Goal: Navigation & Orientation: Find specific page/section

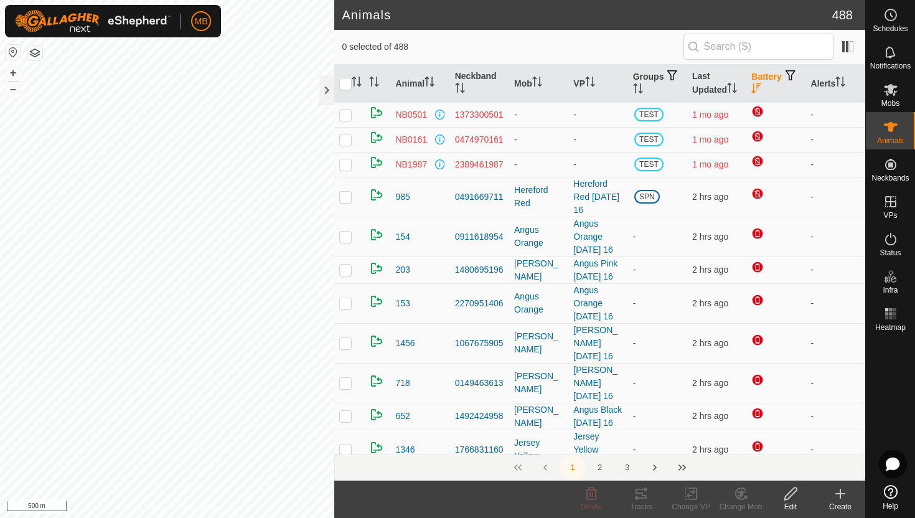
scroll to position [32, 0]
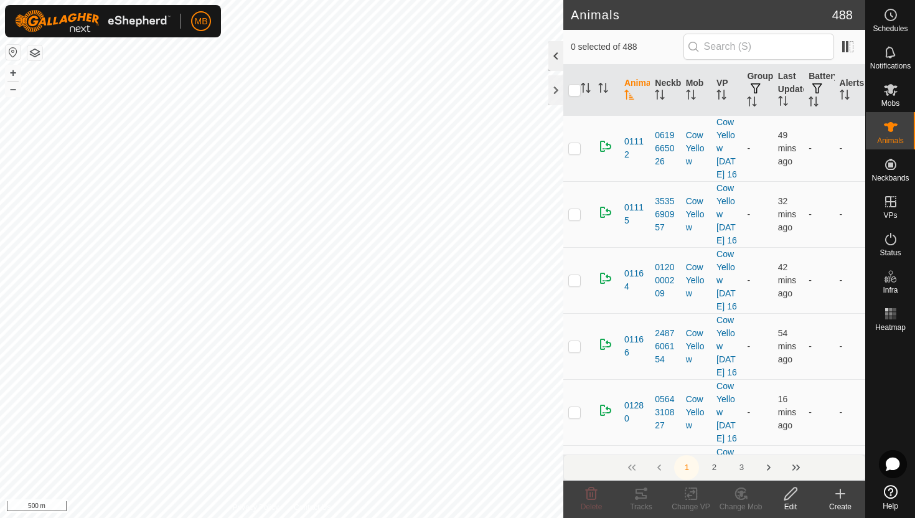
click at [557, 59] on div at bounding box center [555, 56] width 15 height 30
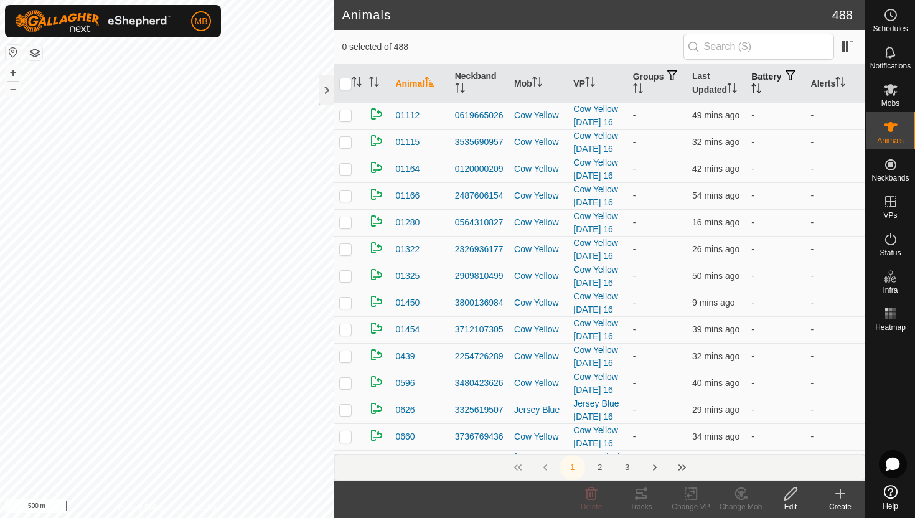
click at [761, 86] on icon "Activate to sort" at bounding box center [756, 88] width 10 height 10
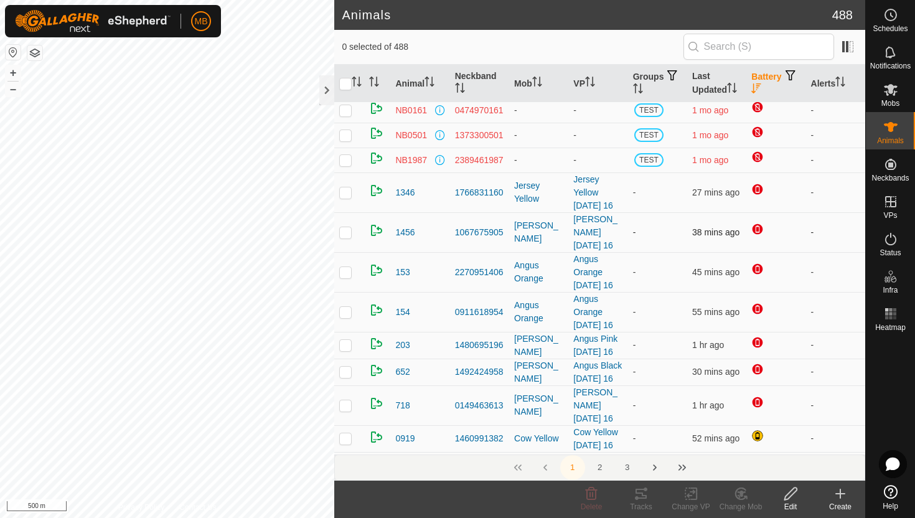
scroll to position [45, 0]
click at [841, 82] on icon "Activate to sort" at bounding box center [841, 82] width 10 height 10
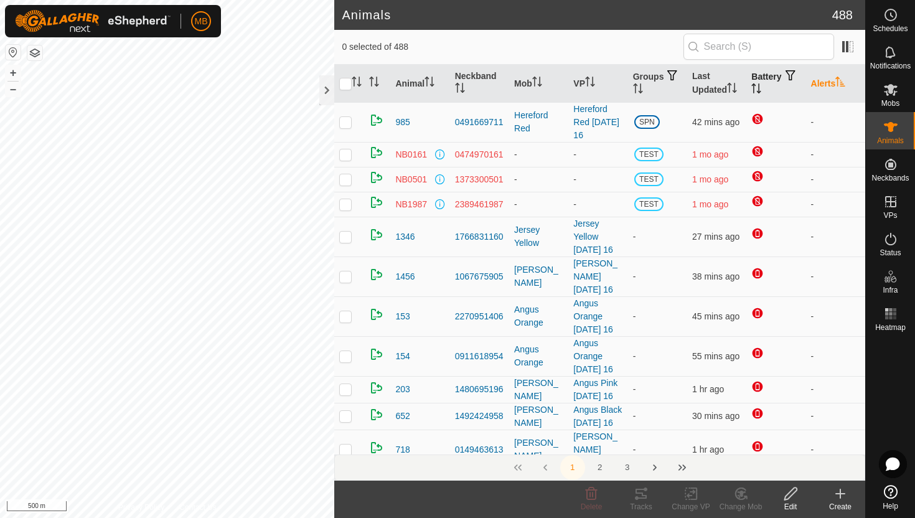
click at [841, 82] on icon "Activate to sort" at bounding box center [841, 82] width 10 height 10
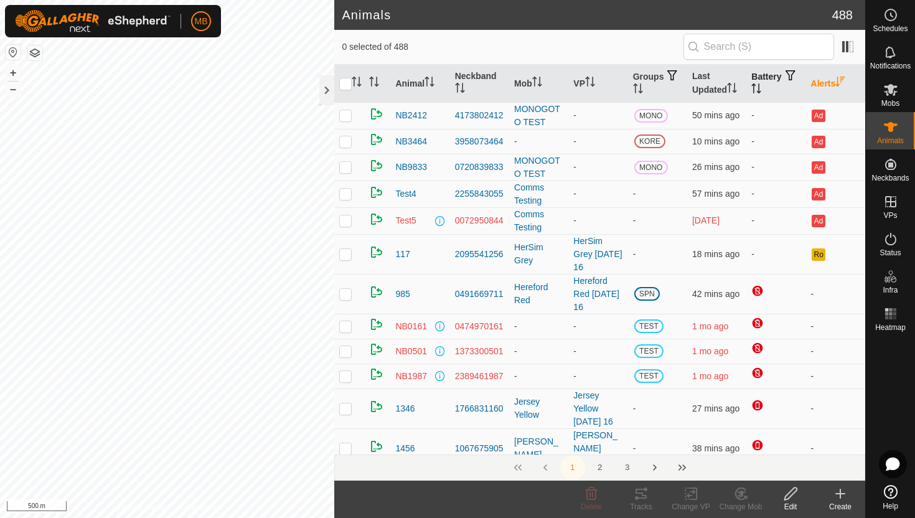
click at [841, 82] on icon "Activate to sort" at bounding box center [841, 82] width 10 height 10
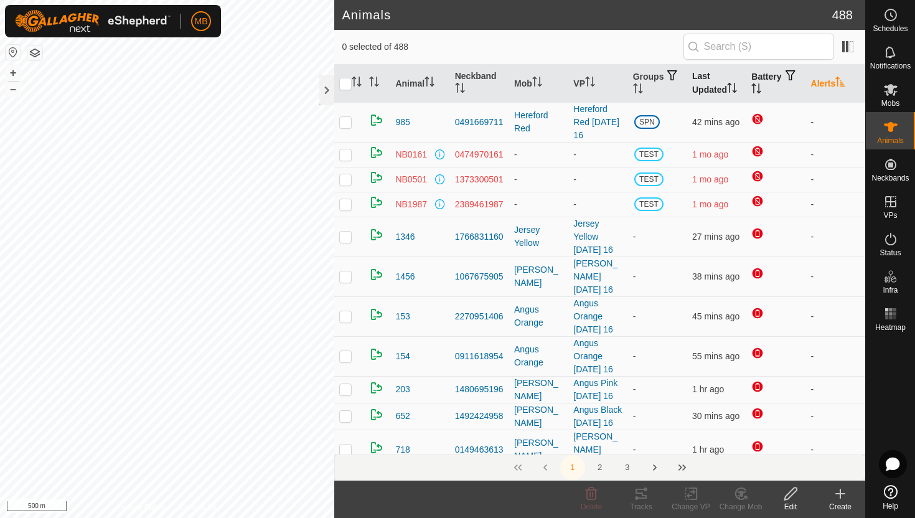
click at [735, 88] on icon "Activate to sort" at bounding box center [732, 88] width 10 height 10
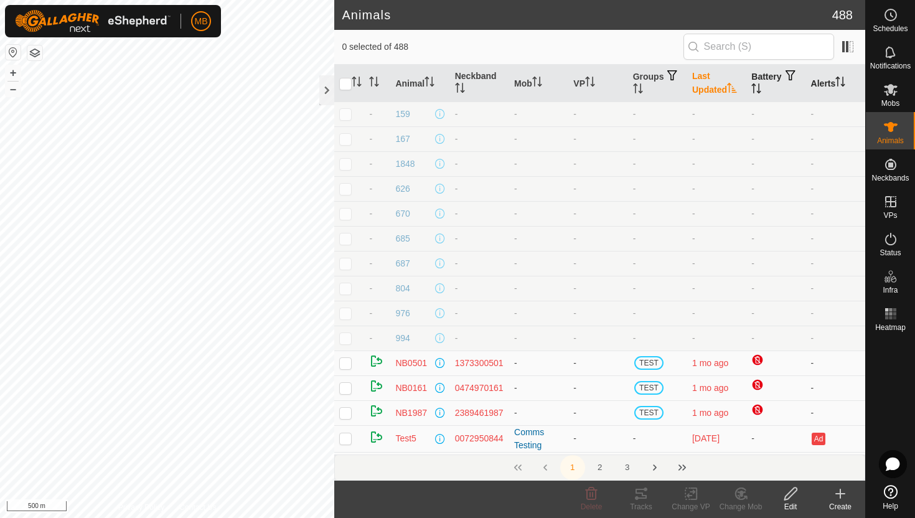
scroll to position [123, 0]
click at [890, 238] on icon at bounding box center [890, 239] width 15 height 15
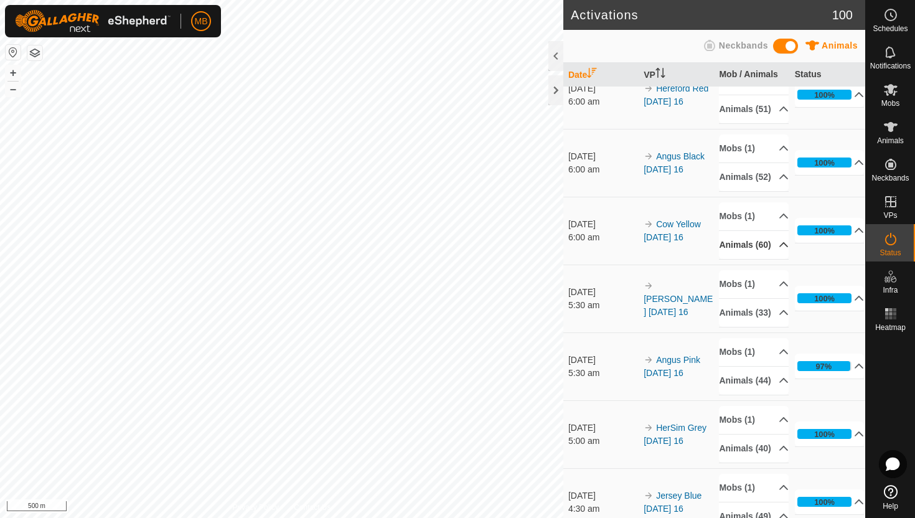
scroll to position [30, 0]
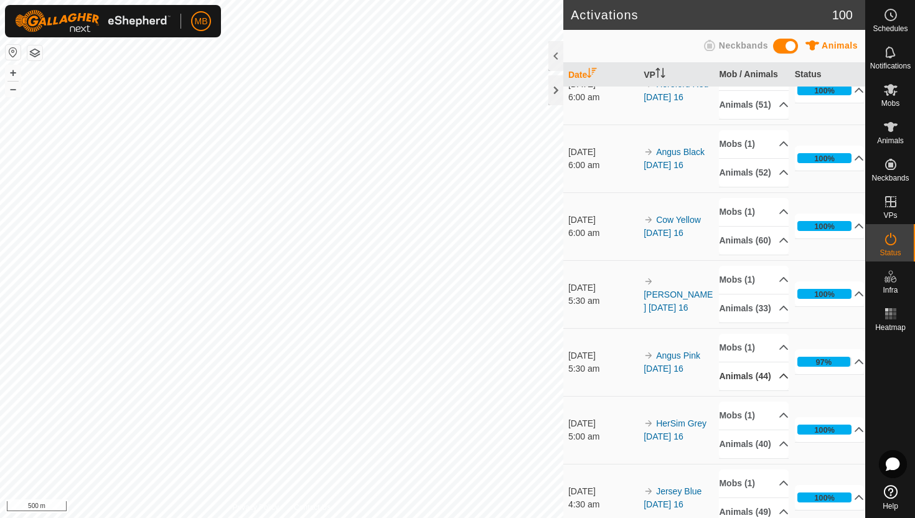
click at [776, 390] on p-accordion-header "Animals (44)" at bounding box center [754, 376] width 70 height 28
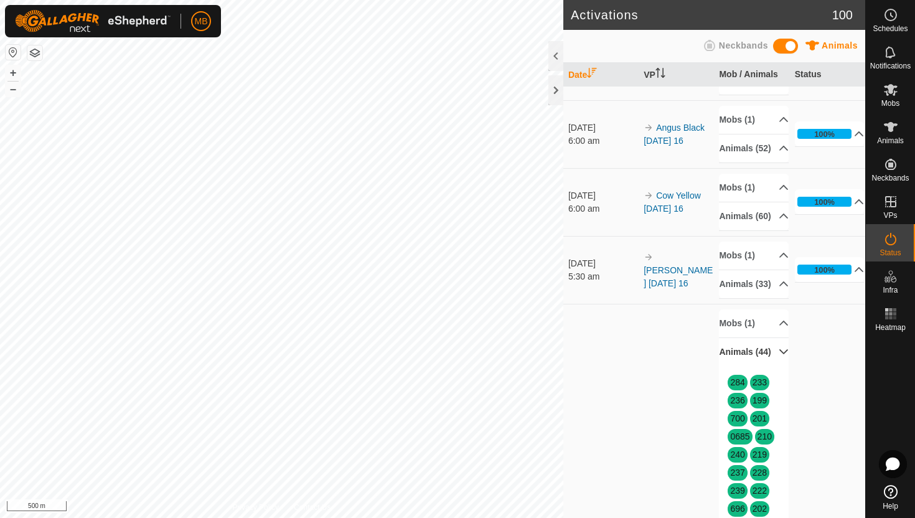
scroll to position [0, 0]
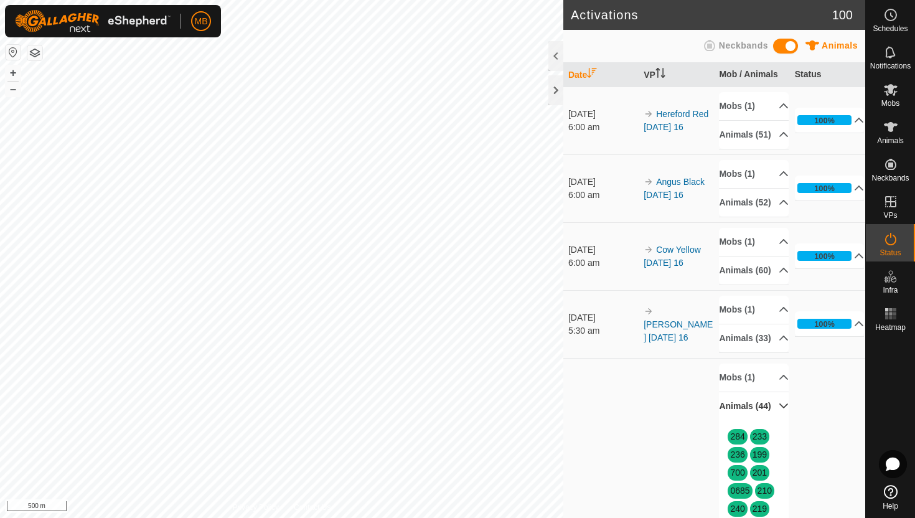
click at [771, 420] on p-accordion-header "Animals (44)" at bounding box center [754, 406] width 70 height 28
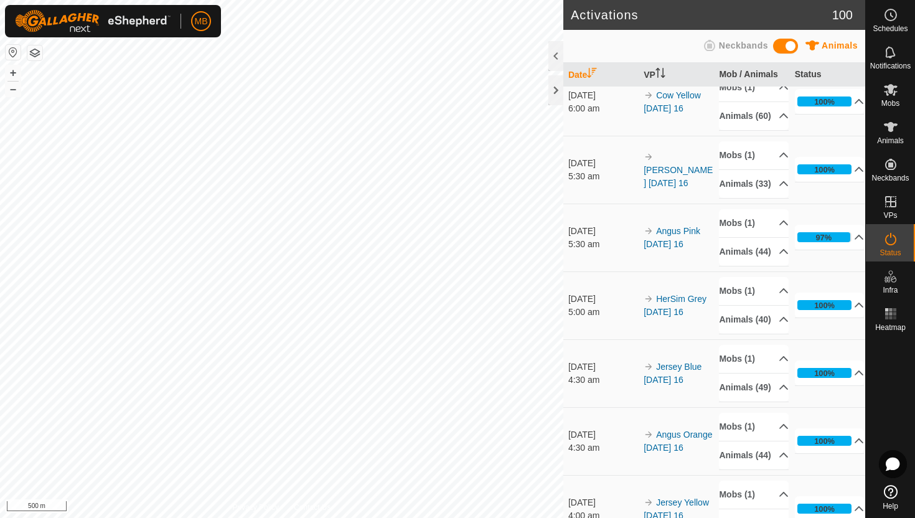
scroll to position [159, 0]
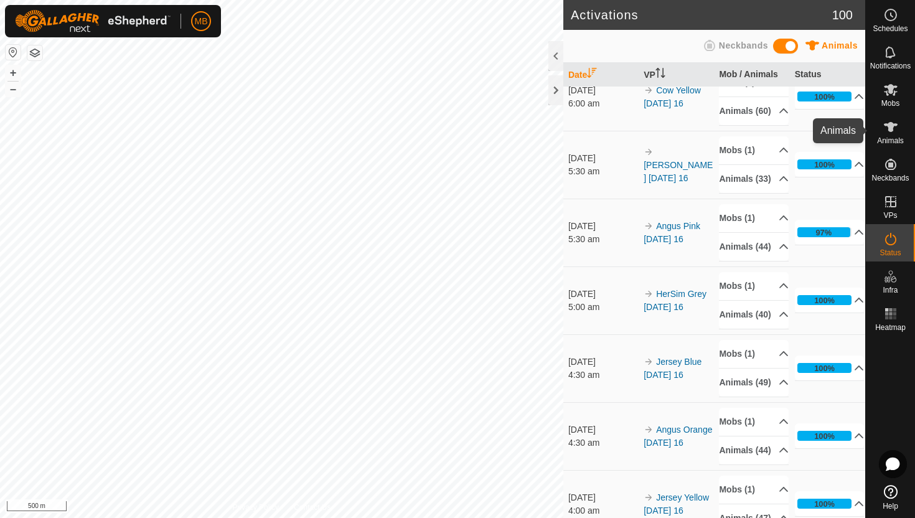
click at [892, 129] on icon at bounding box center [891, 127] width 14 height 10
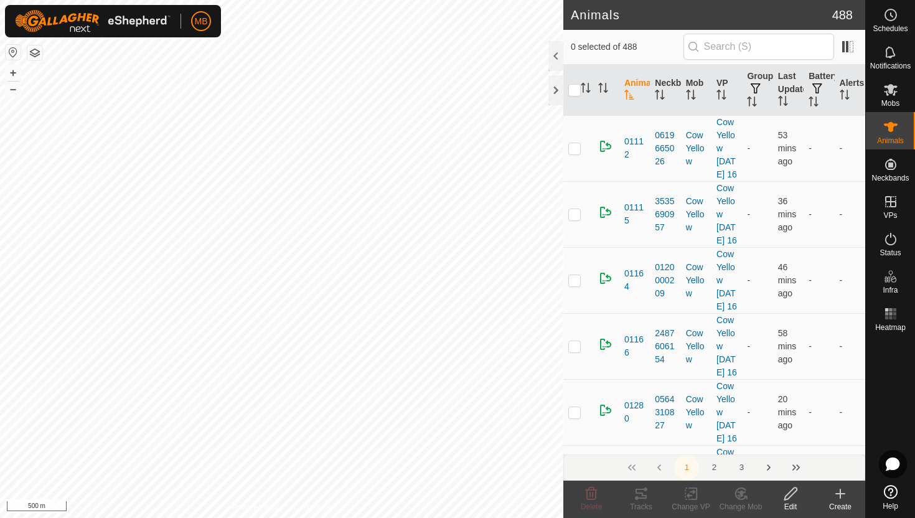
click at [558, 65] on div at bounding box center [555, 56] width 15 height 30
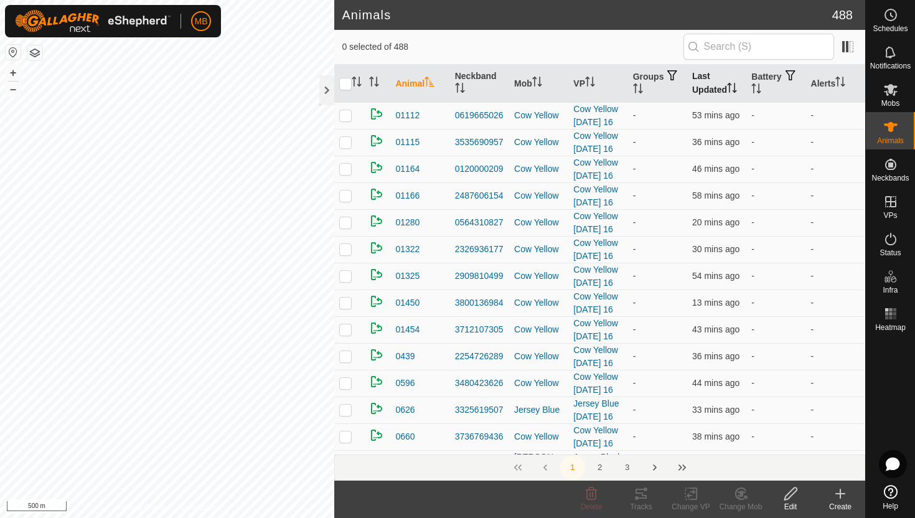
click at [734, 85] on icon "Activate to sort" at bounding box center [732, 88] width 10 height 10
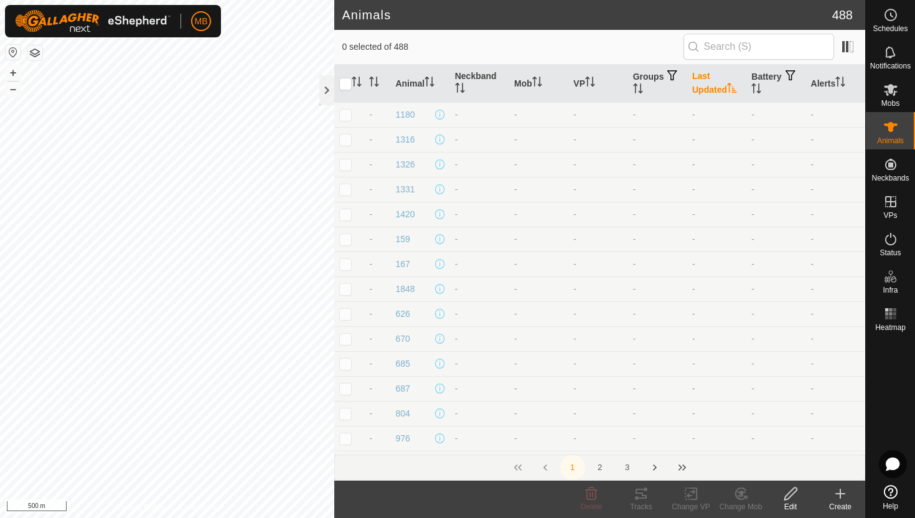
click at [734, 85] on icon "Activate to sort" at bounding box center [732, 88] width 10 height 10
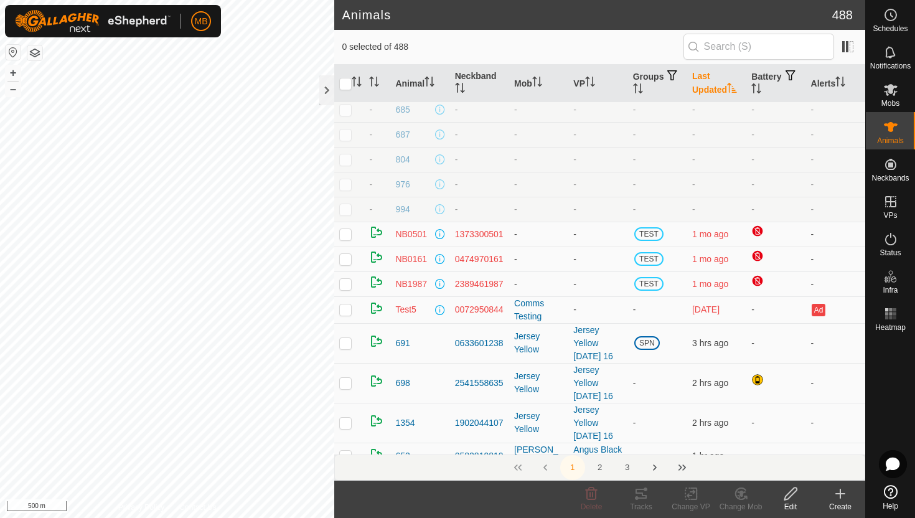
scroll to position [249, 0]
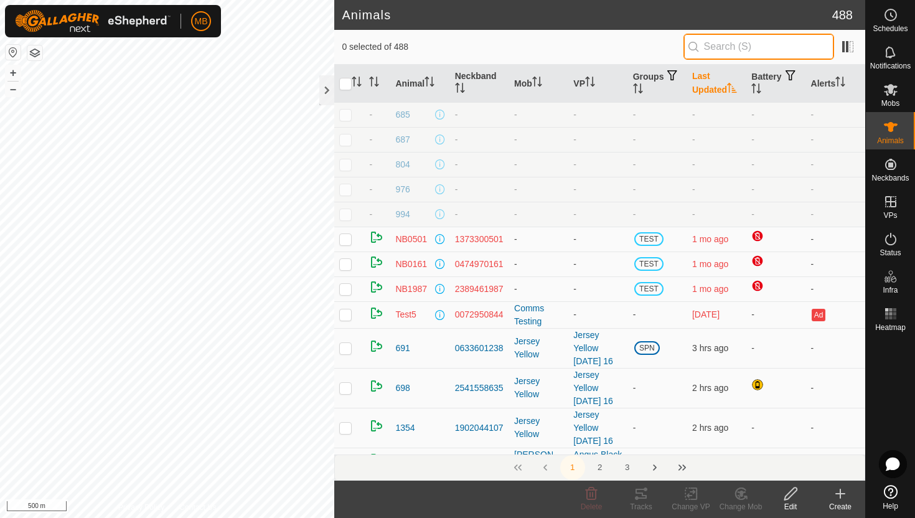
click at [761, 47] on input "text" at bounding box center [759, 47] width 151 height 26
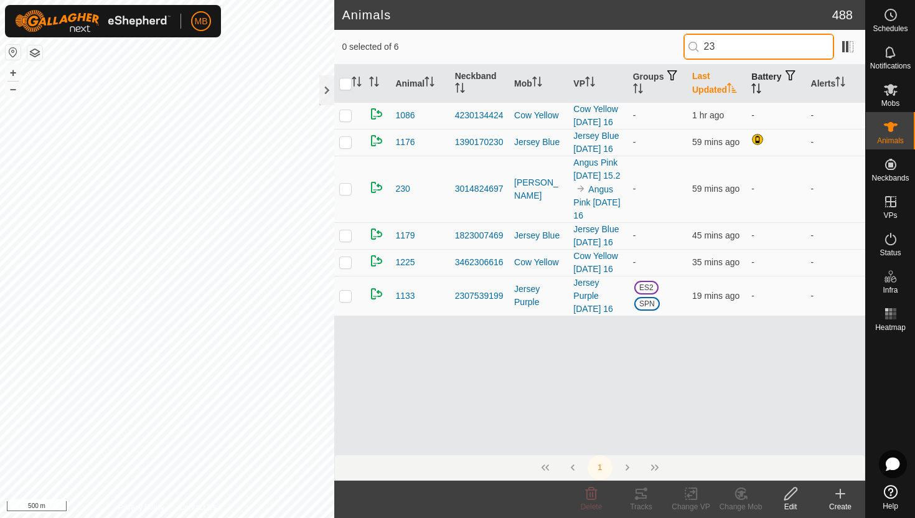
type input "2"
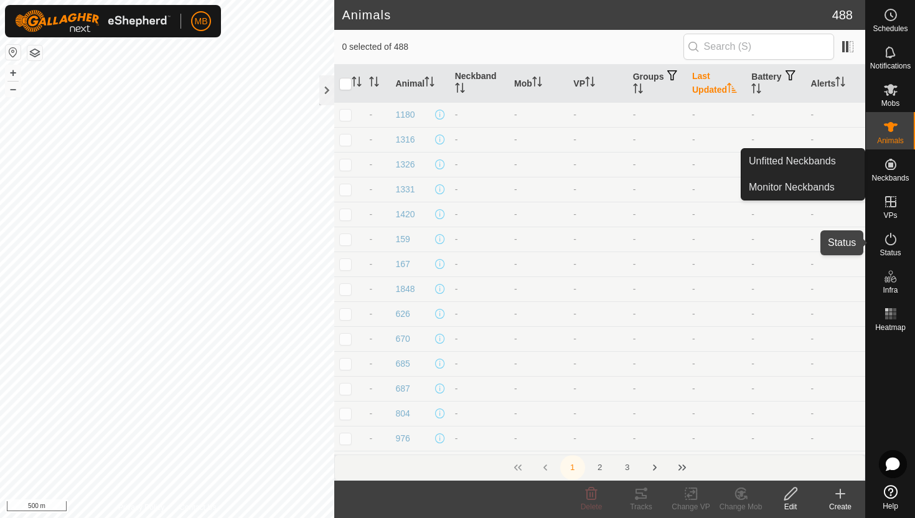
click at [890, 234] on icon at bounding box center [890, 239] width 15 height 15
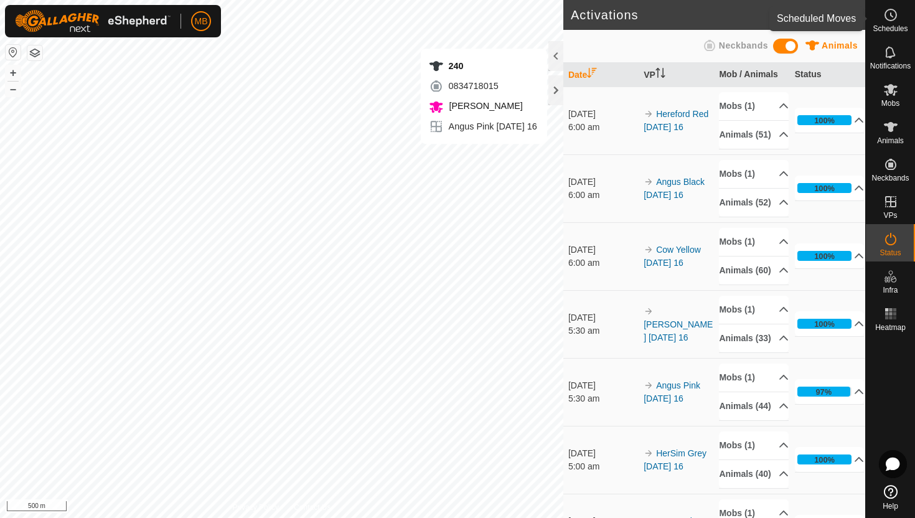
click at [892, 16] on icon at bounding box center [892, 15] width 2 height 4
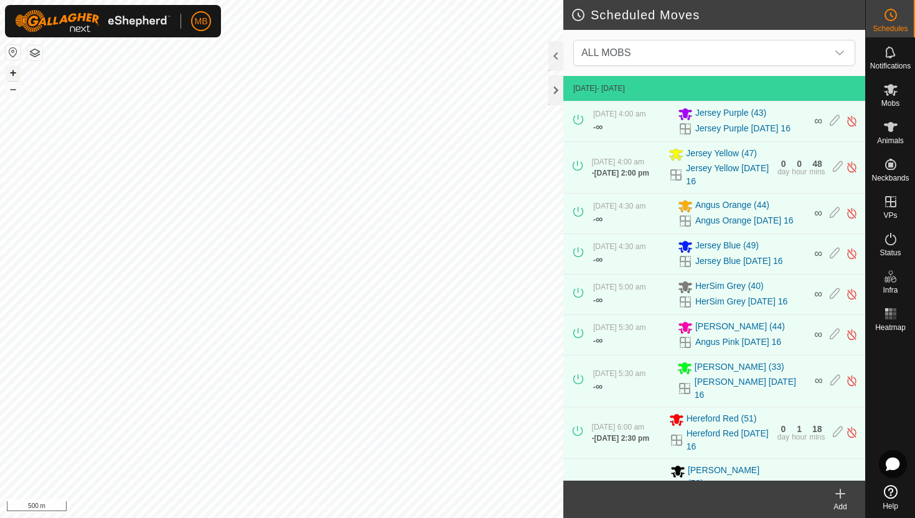
click at [17, 73] on button "+" at bounding box center [13, 72] width 15 height 15
click at [14, 70] on button "+" at bounding box center [13, 72] width 15 height 15
click at [11, 77] on button "+" at bounding box center [13, 72] width 15 height 15
click at [15, 72] on button "+" at bounding box center [13, 72] width 15 height 15
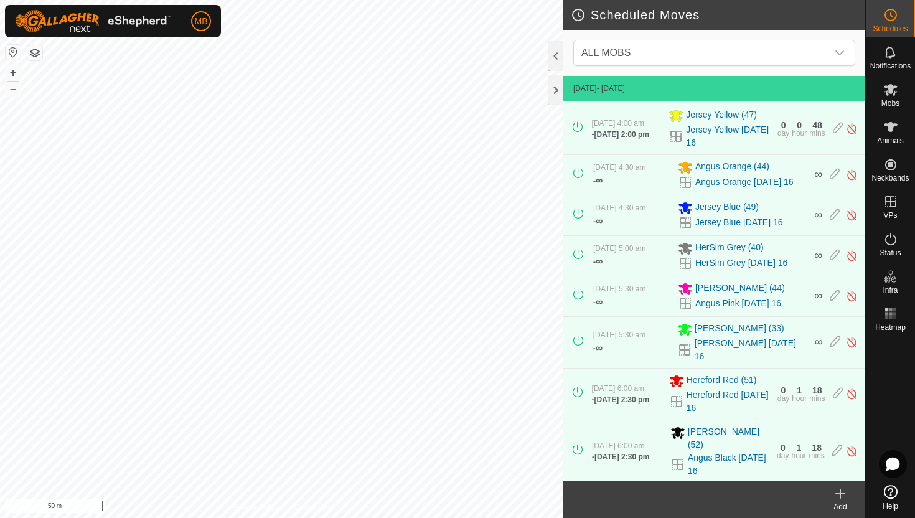
scroll to position [37, 0]
